Goal: Transaction & Acquisition: Book appointment/travel/reservation

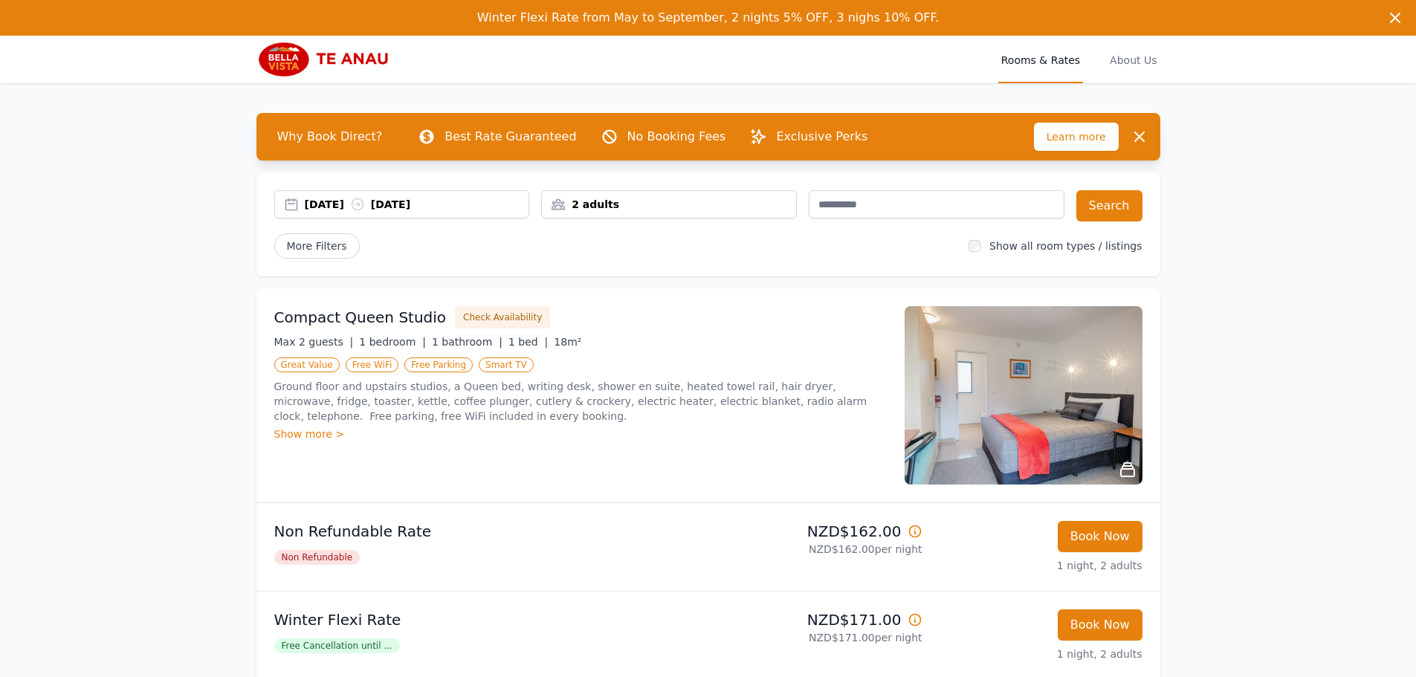
click at [345, 211] on div "[DATE] [DATE]" at bounding box center [417, 204] width 224 height 15
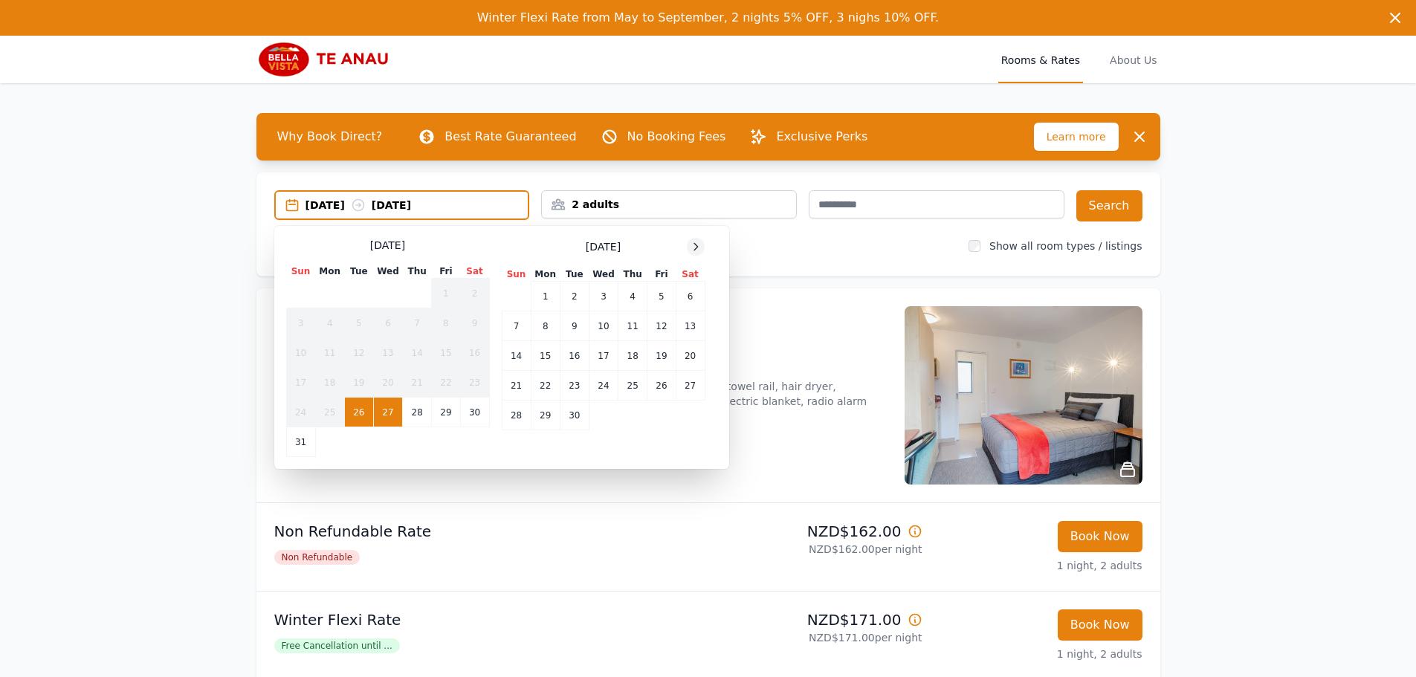
click at [701, 245] on icon at bounding box center [696, 247] width 12 height 12
click at [576, 387] on td "23" at bounding box center [574, 386] width 29 height 30
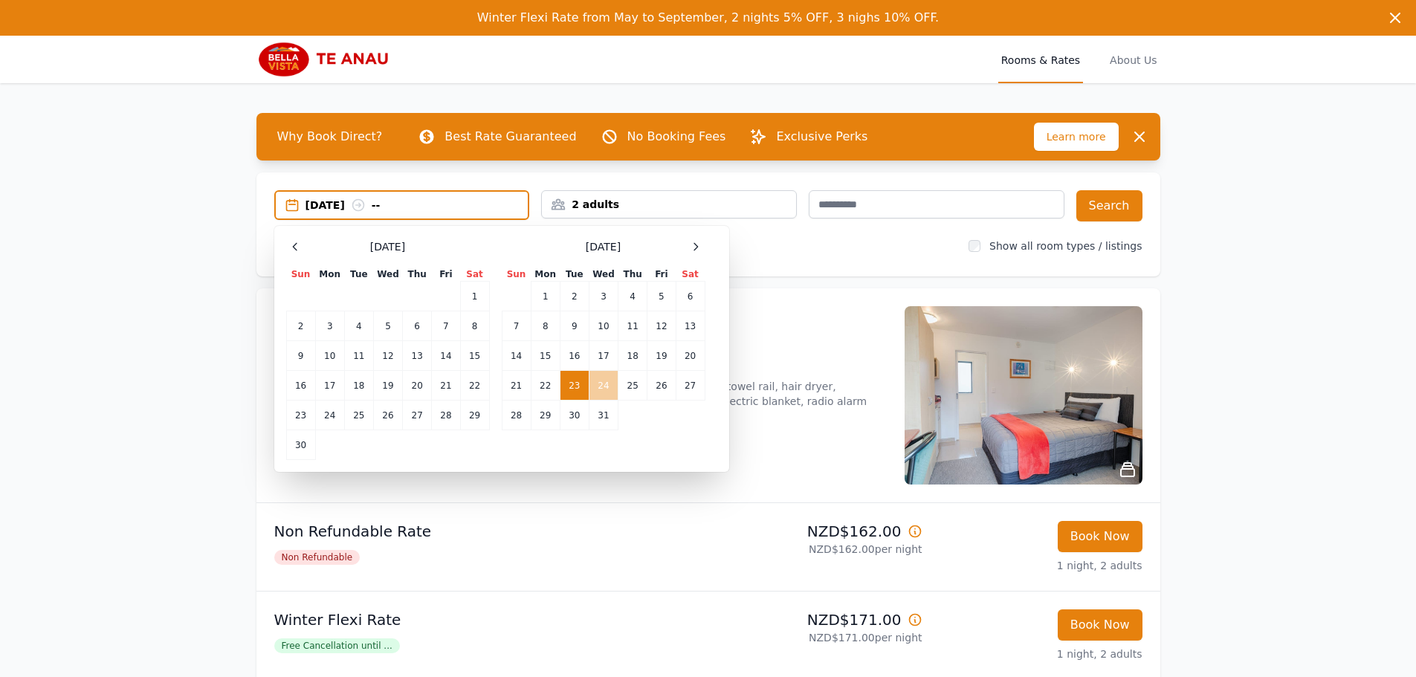
click at [601, 386] on td "24" at bounding box center [603, 386] width 29 height 30
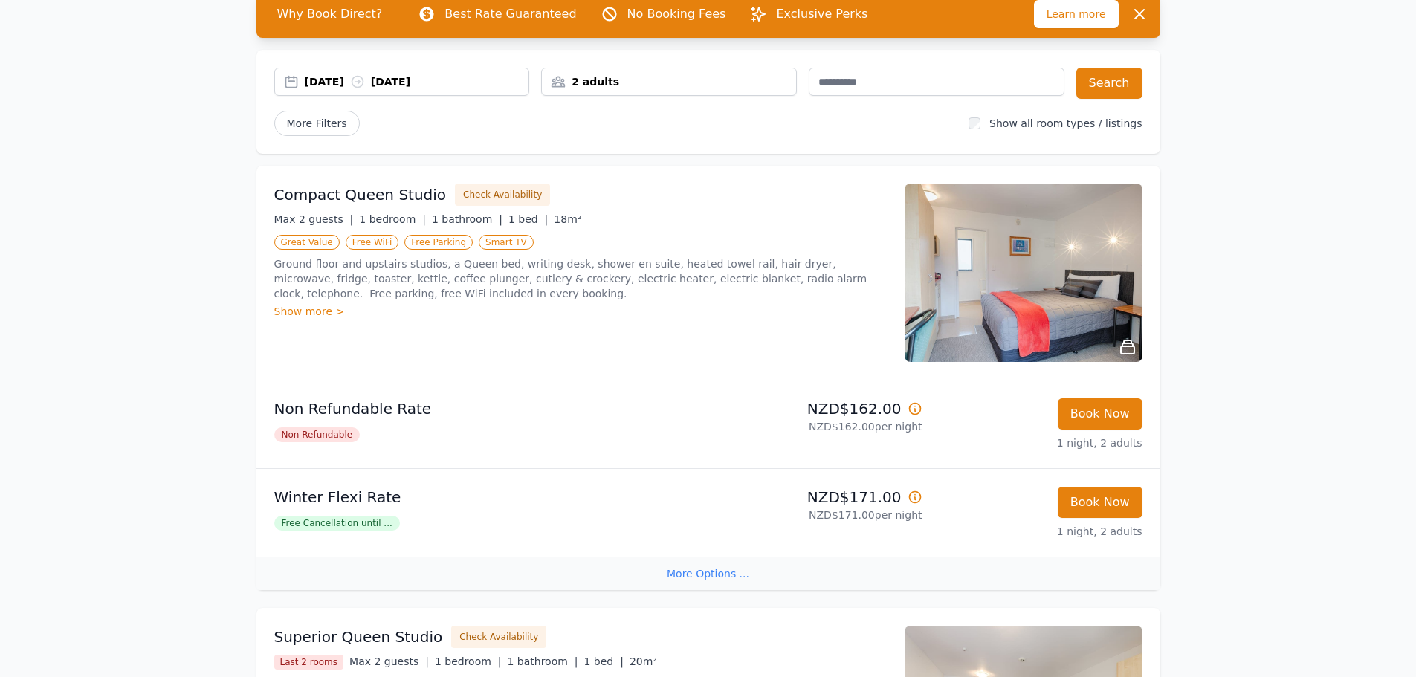
scroll to position [149, 0]
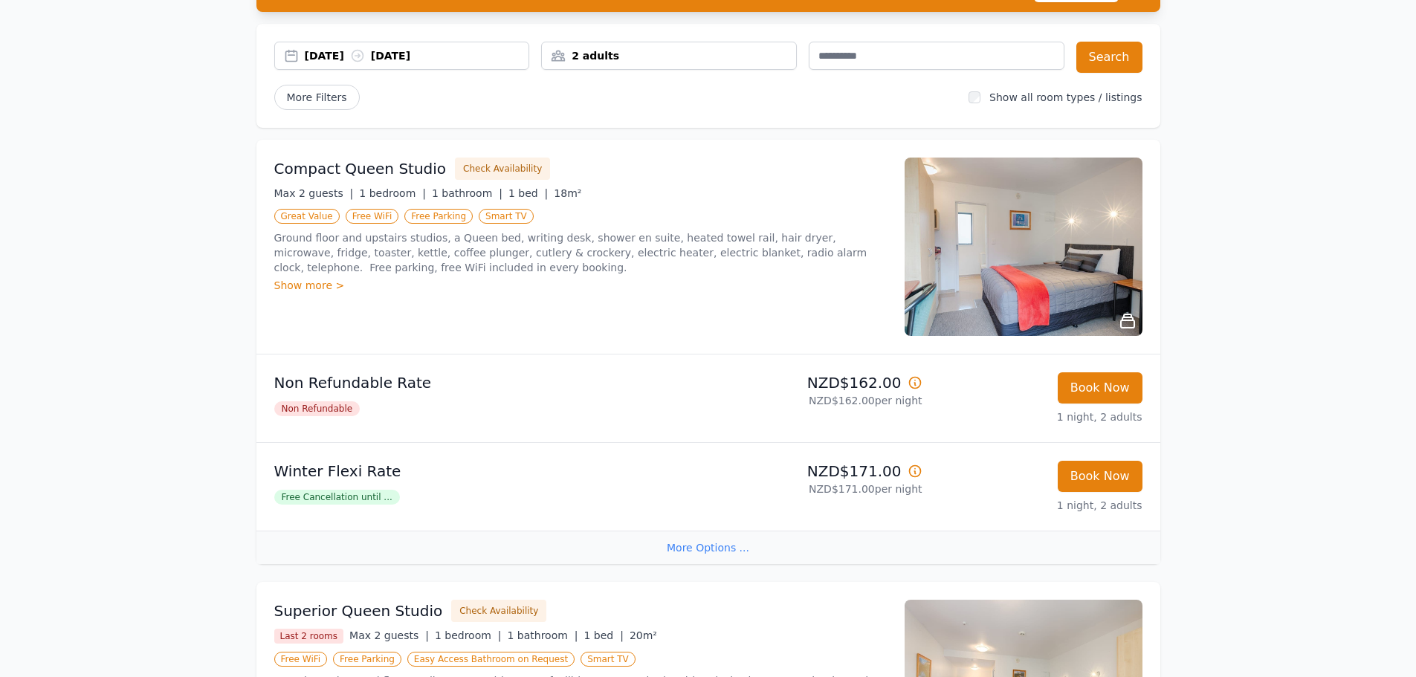
click at [315, 284] on div "Show more >" at bounding box center [580, 285] width 612 height 15
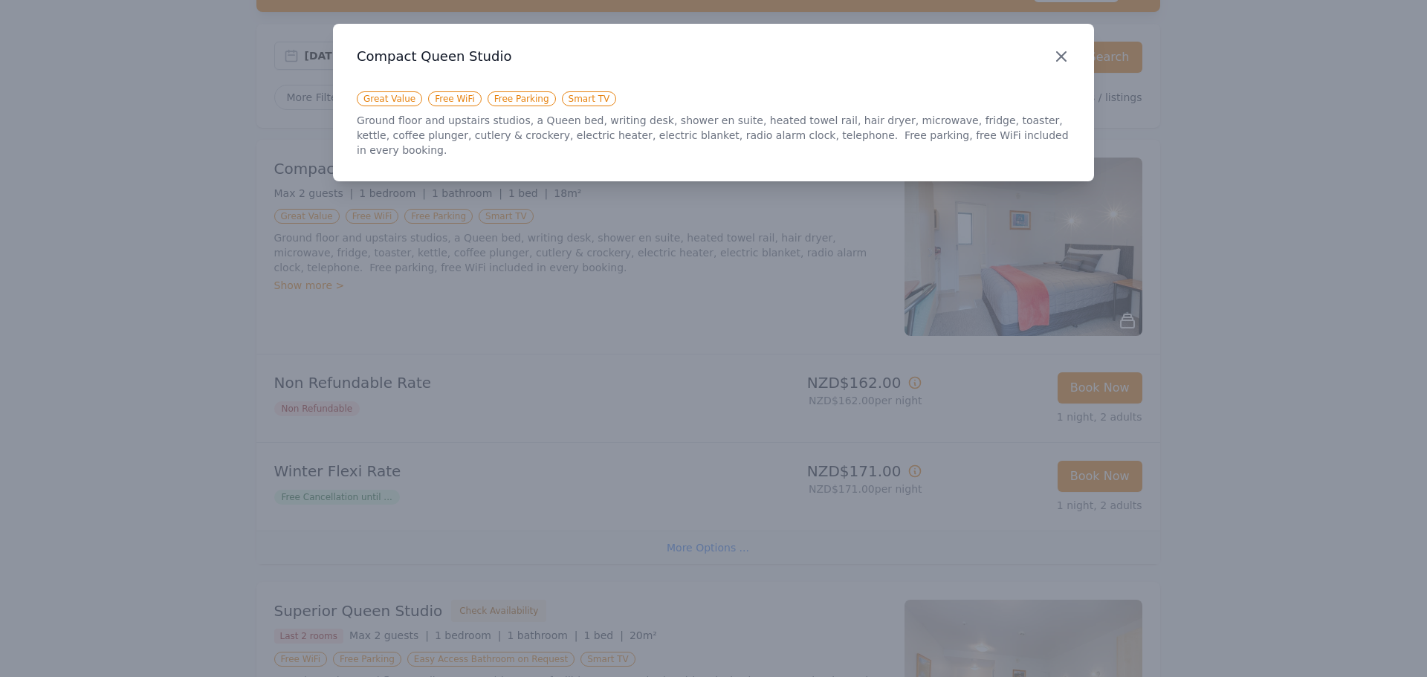
click at [1059, 54] on icon "button" at bounding box center [1061, 56] width 9 height 9
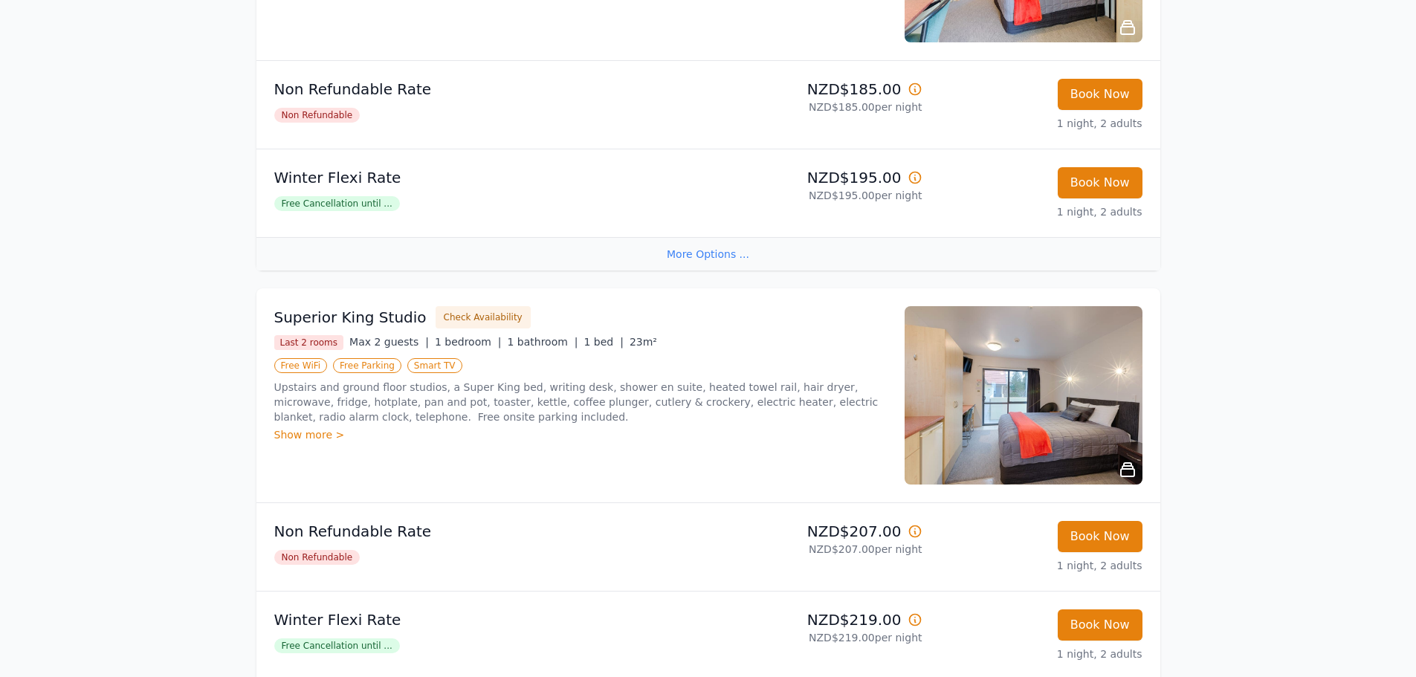
scroll to position [966, 0]
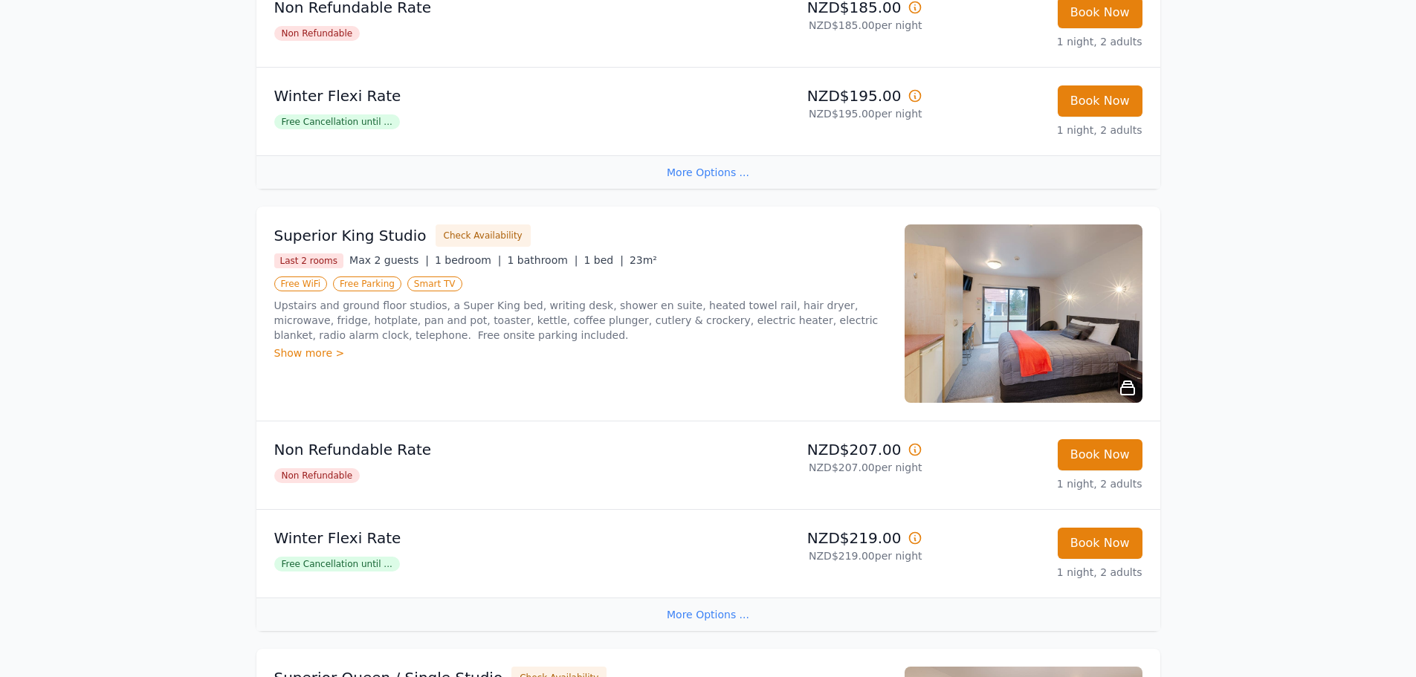
click at [376, 564] on span "Free Cancellation until ..." at bounding box center [337, 564] width 126 height 15
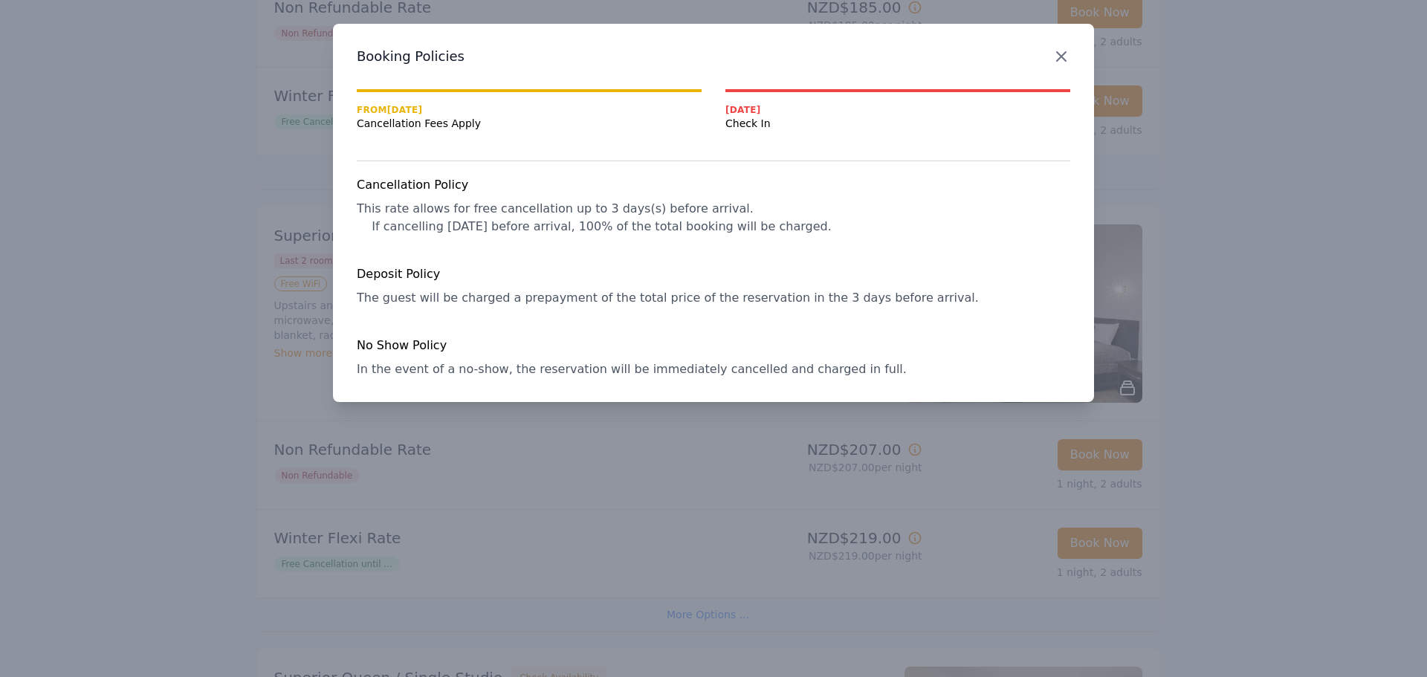
click at [1063, 56] on icon "button" at bounding box center [1061, 56] width 9 height 9
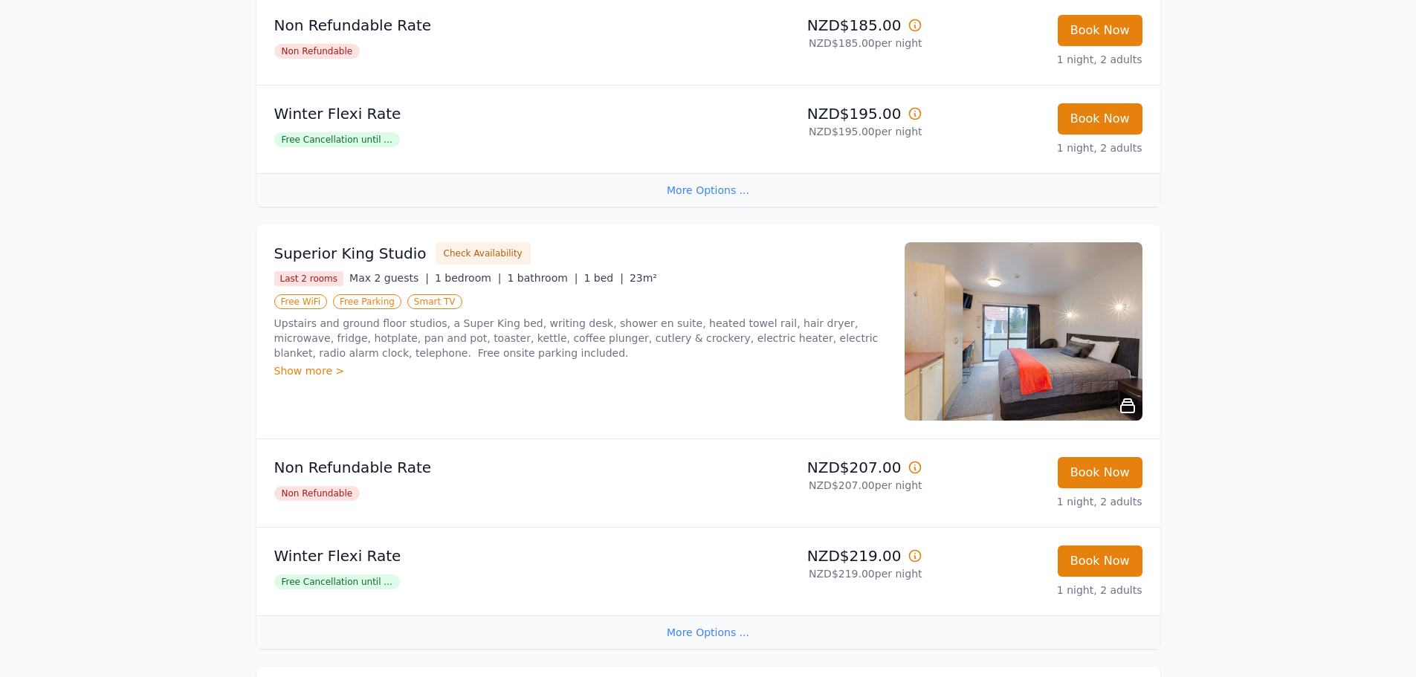
scroll to position [743, 0]
